Goal: Task Accomplishment & Management: Use online tool/utility

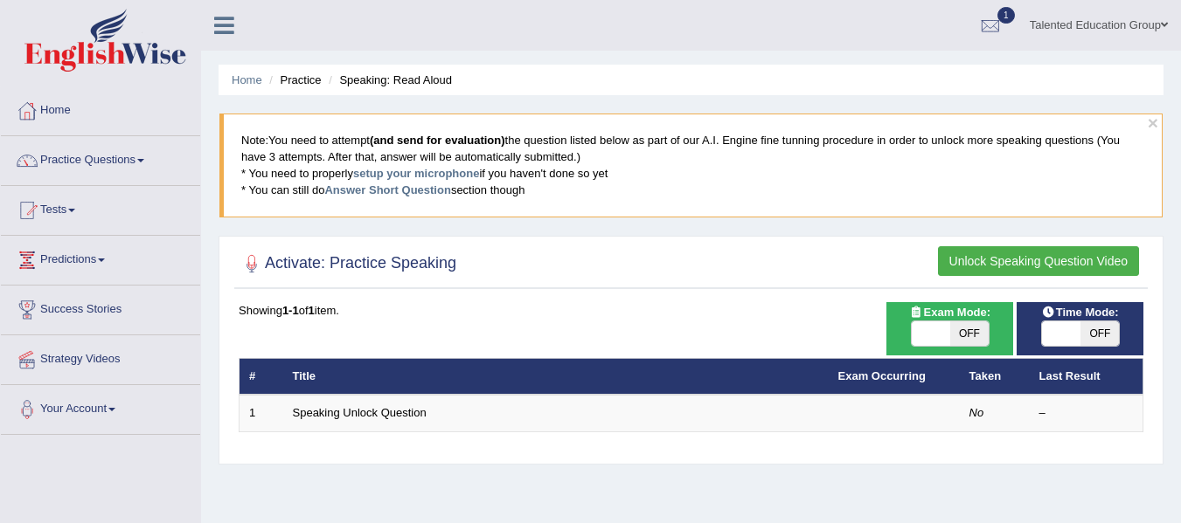
click at [407, 412] on link "Speaking Unlock Question" at bounding box center [360, 412] width 134 height 13
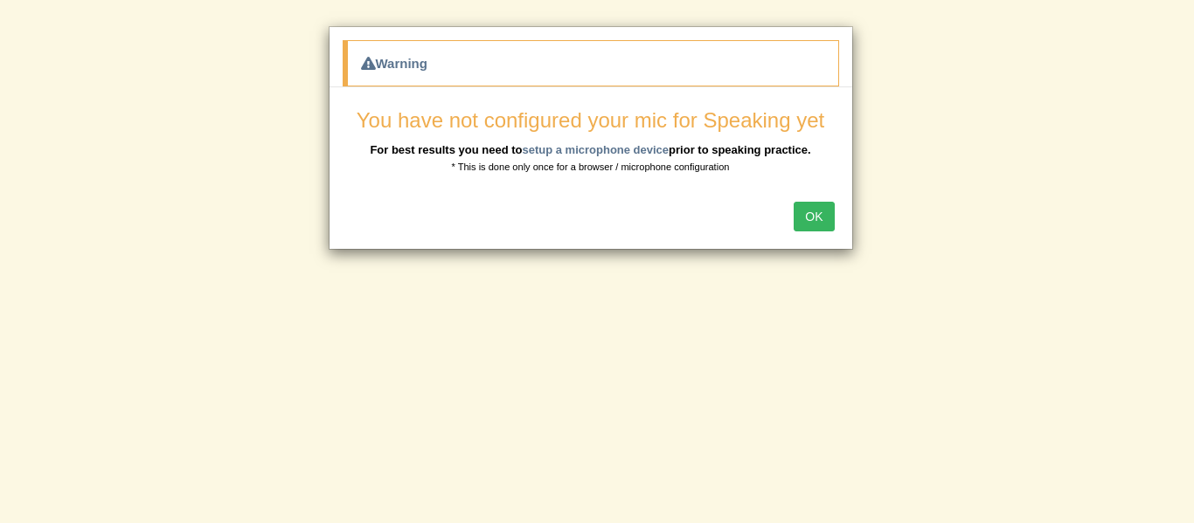
click at [818, 207] on button "OK" at bounding box center [813, 217] width 40 height 30
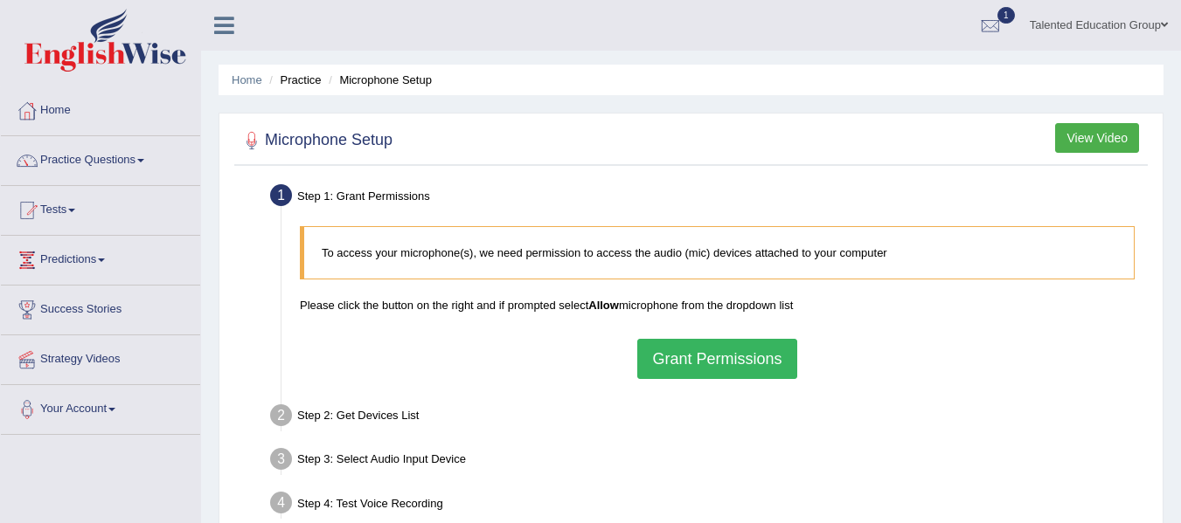
click at [687, 373] on button "Grant Permissions" at bounding box center [716, 359] width 159 height 40
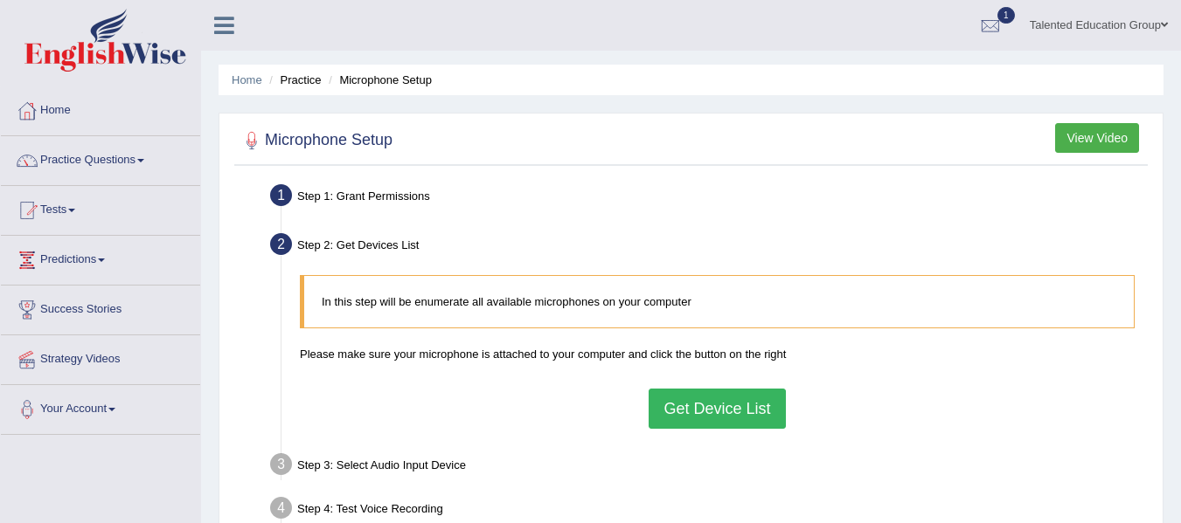
click at [704, 393] on button "Get Device List" at bounding box center [716, 409] width 136 height 40
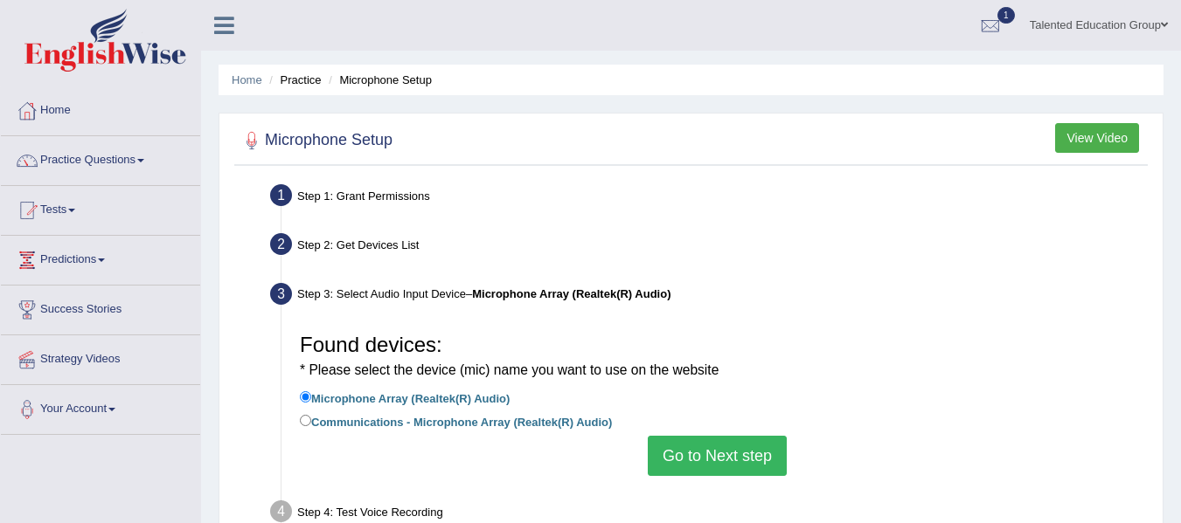
click at [694, 457] on button "Go to Next step" at bounding box center [717, 456] width 139 height 40
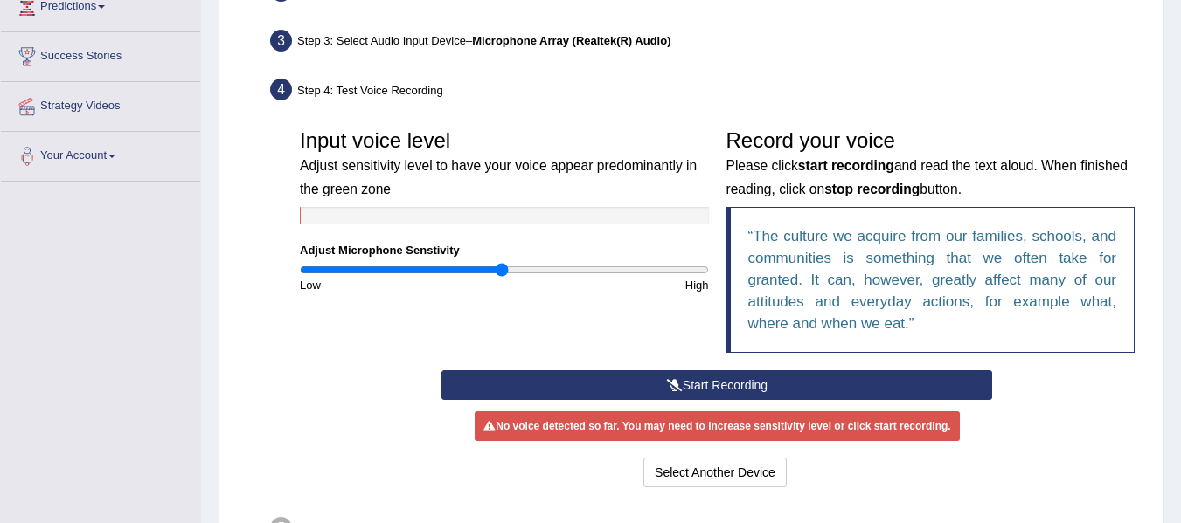
scroll to position [248, 0]
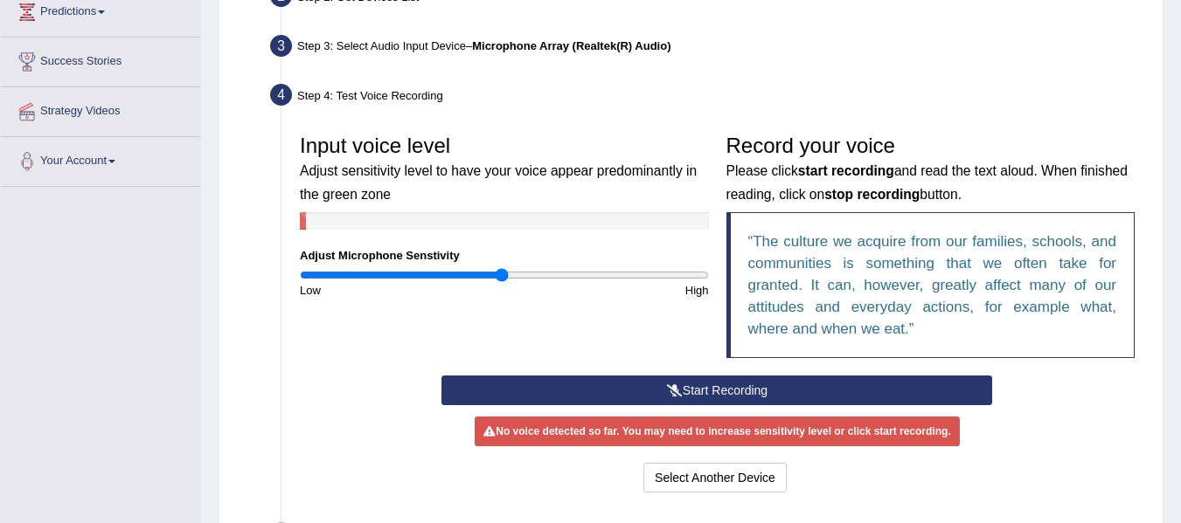
click at [854, 385] on button "Start Recording" at bounding box center [716, 391] width 551 height 30
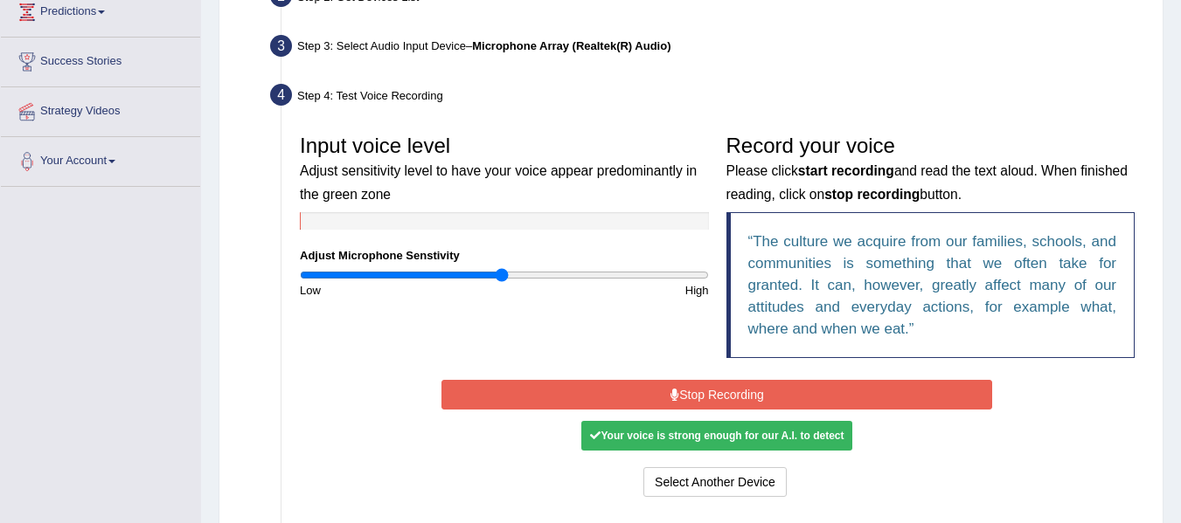
click at [854, 385] on button "Stop Recording" at bounding box center [716, 395] width 551 height 30
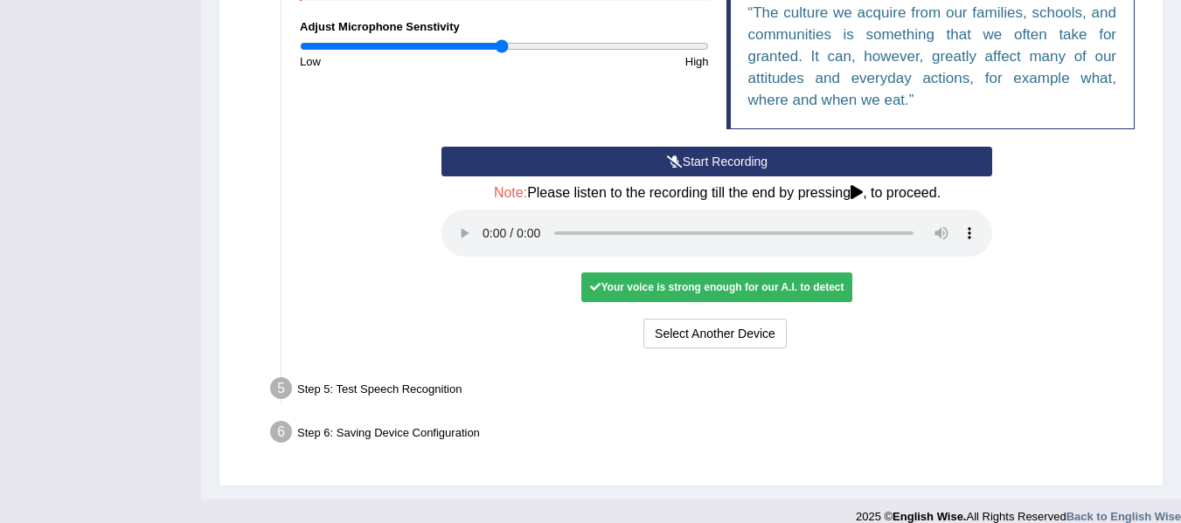
scroll to position [486, 0]
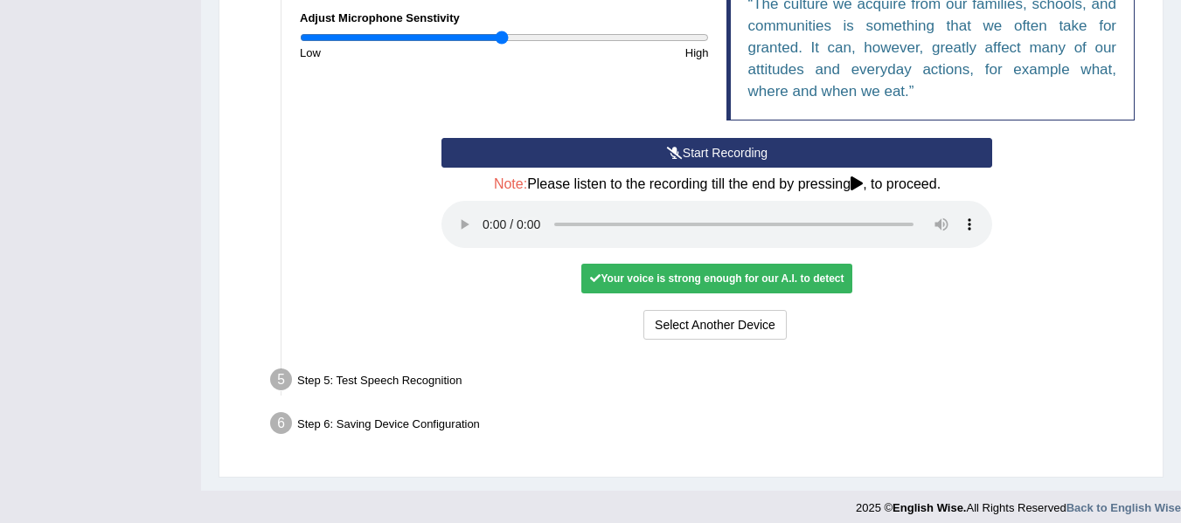
click at [807, 375] on div "Step 5: Test Speech Recognition" at bounding box center [708, 383] width 892 height 38
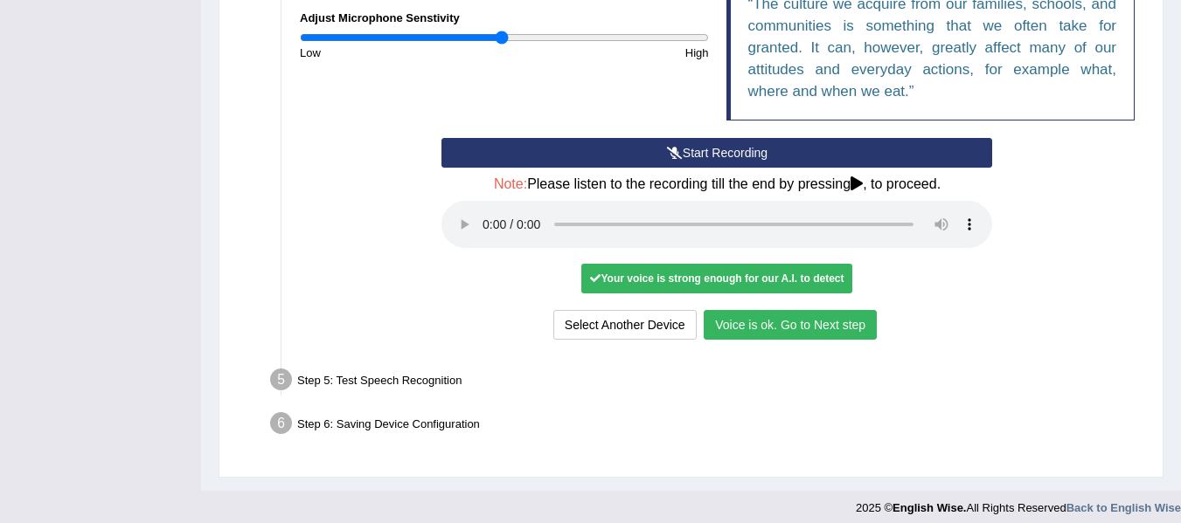
click at [786, 317] on button "Voice is ok. Go to Next step" at bounding box center [789, 325] width 173 height 30
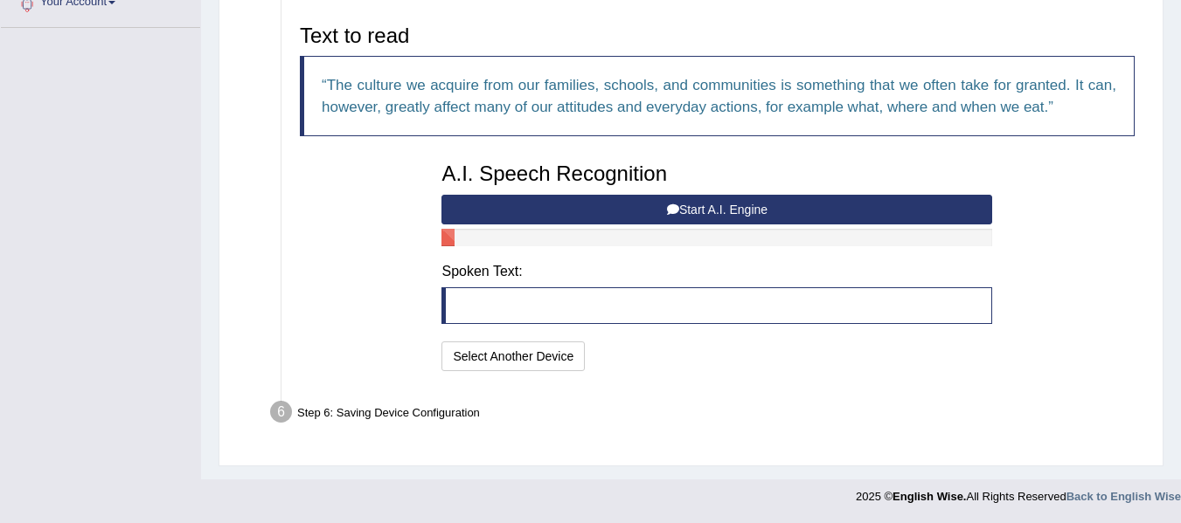
scroll to position [407, 0]
click at [689, 202] on button "Start A.I. Engine" at bounding box center [716, 210] width 551 height 30
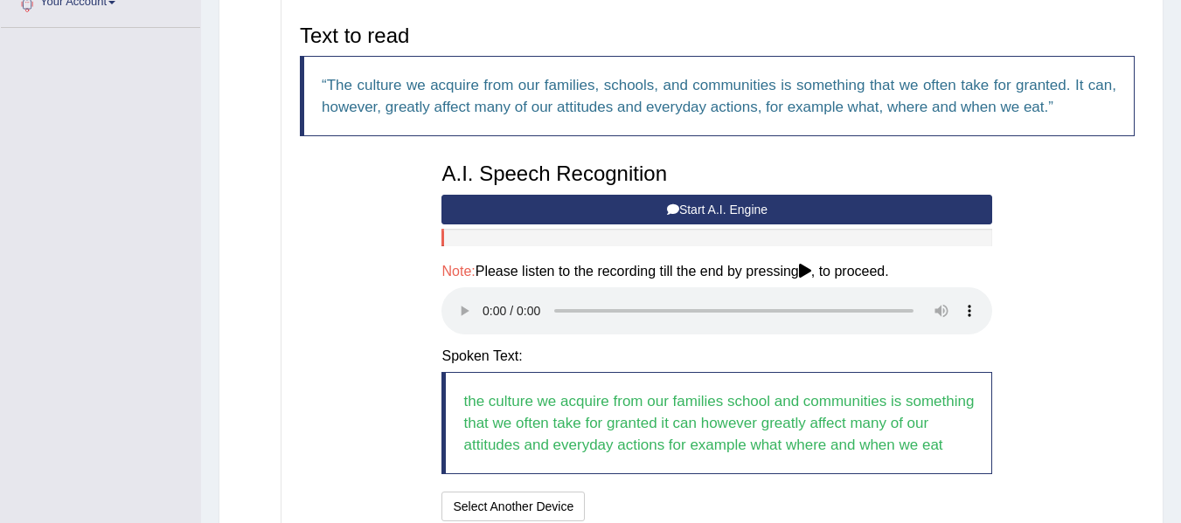
click at [640, 208] on button "Start A.I. Engine" at bounding box center [716, 210] width 551 height 30
click at [668, 201] on button "Start A.I. Engine" at bounding box center [716, 210] width 551 height 30
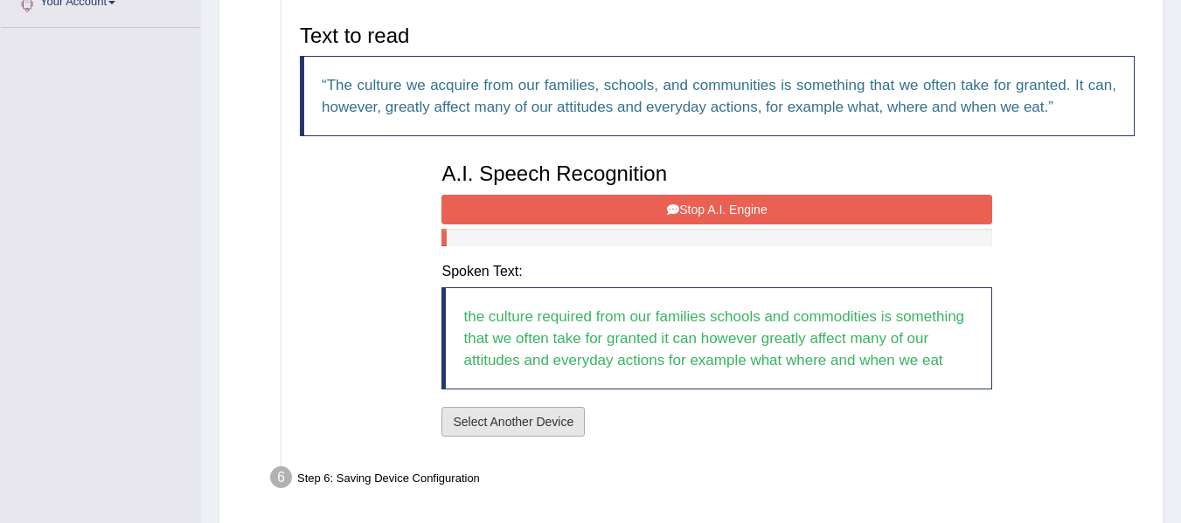
click at [549, 429] on button "Select Another Device" at bounding box center [512, 422] width 143 height 30
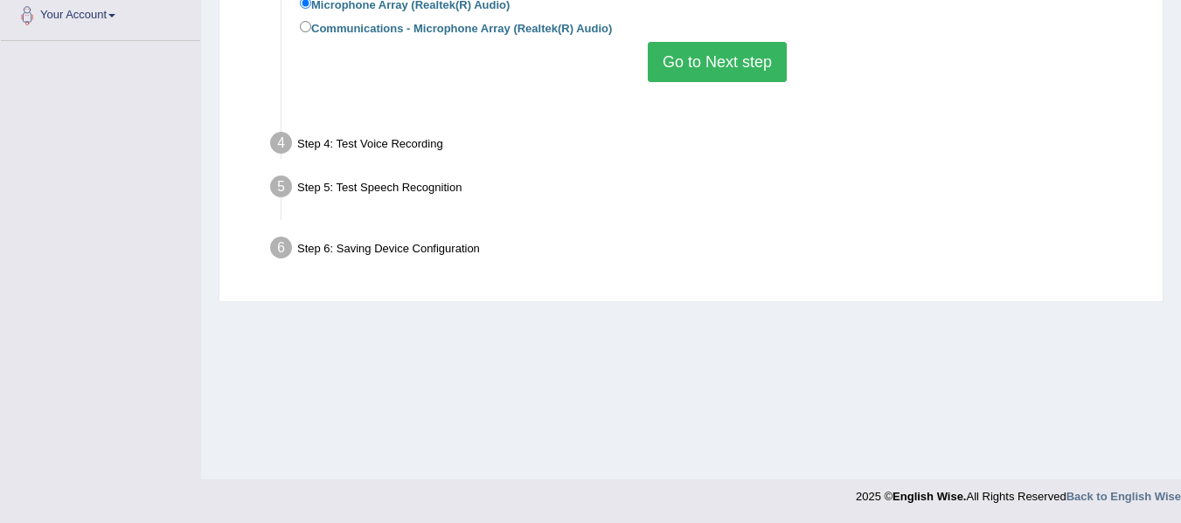
scroll to position [394, 0]
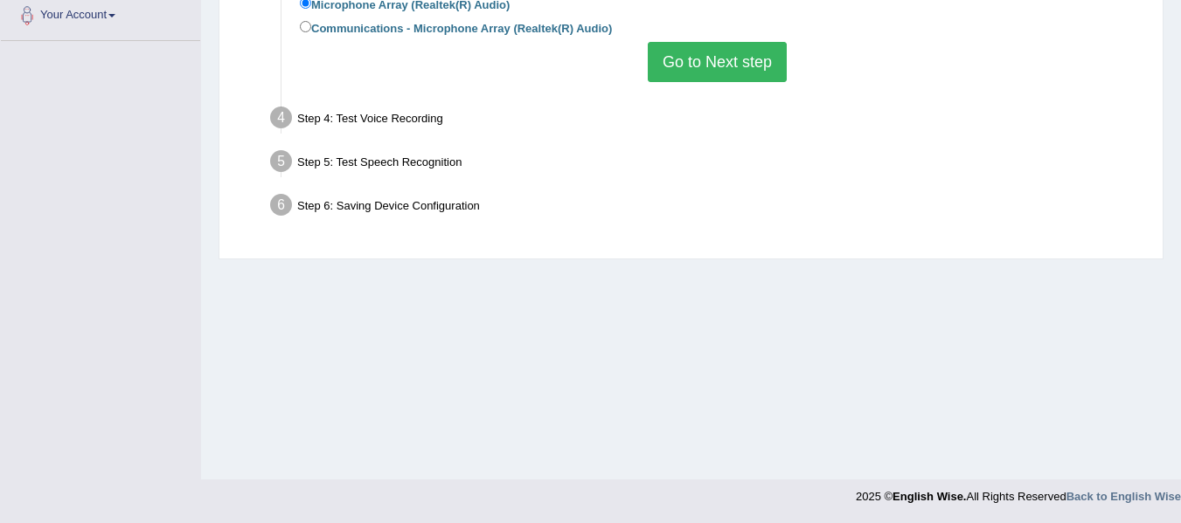
click at [771, 78] on button "Go to Next step" at bounding box center [717, 62] width 139 height 40
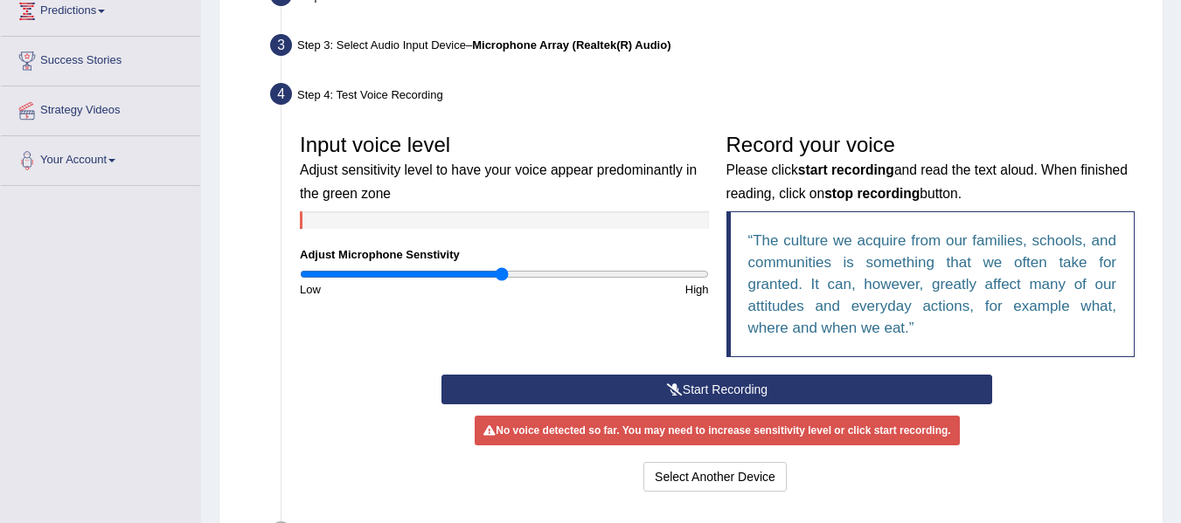
scroll to position [246, 0]
